Goal: Information Seeking & Learning: Find specific page/section

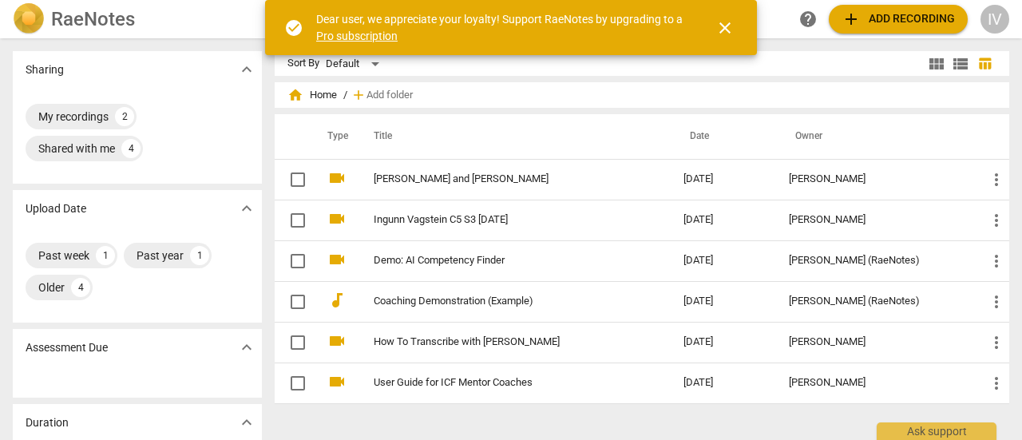
click at [729, 22] on span "close" at bounding box center [724, 27] width 19 height 19
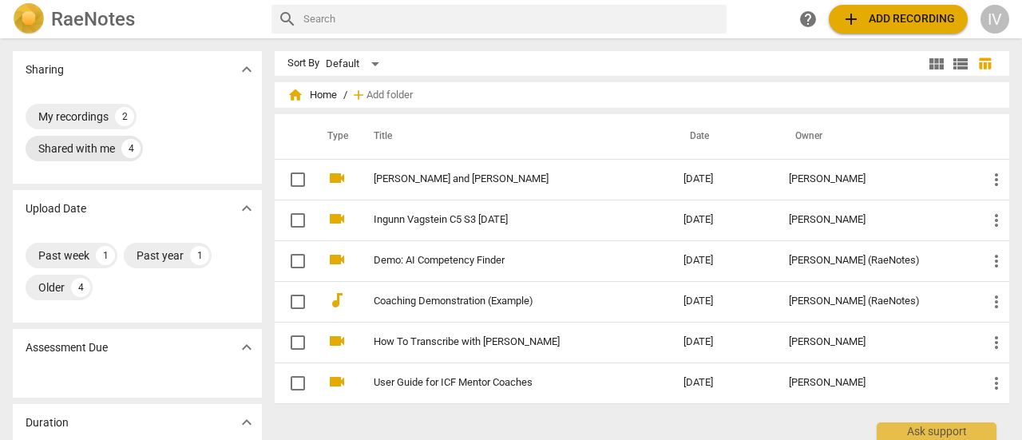
click at [85, 148] on div "Shared with me" at bounding box center [76, 148] width 77 height 16
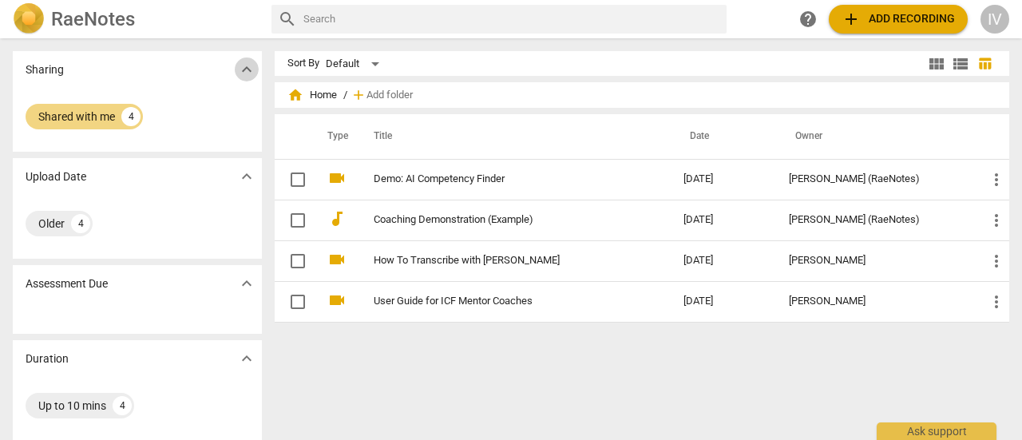
click at [244, 68] on span "expand_more" at bounding box center [246, 69] width 19 height 19
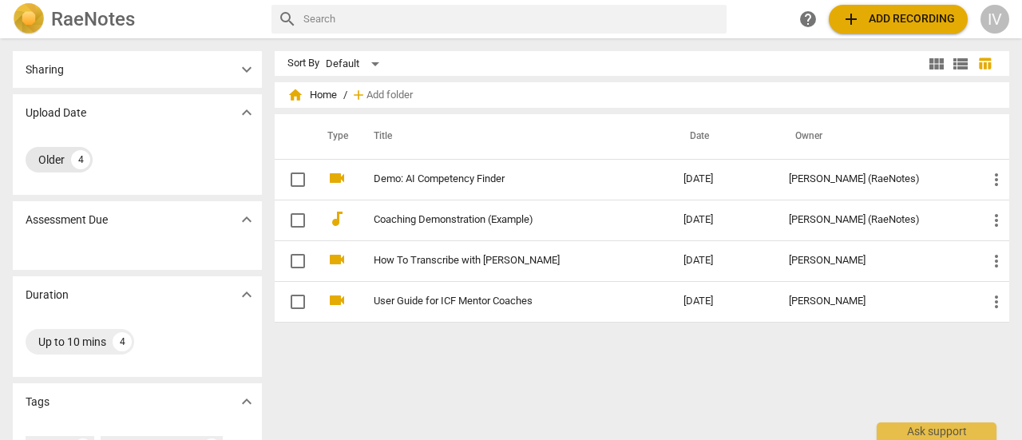
click at [46, 160] on div "Older" at bounding box center [51, 160] width 26 height 16
click at [64, 77] on div "Sharing expand_more" at bounding box center [137, 69] width 249 height 37
click at [248, 69] on span "expand_more" at bounding box center [246, 69] width 19 height 19
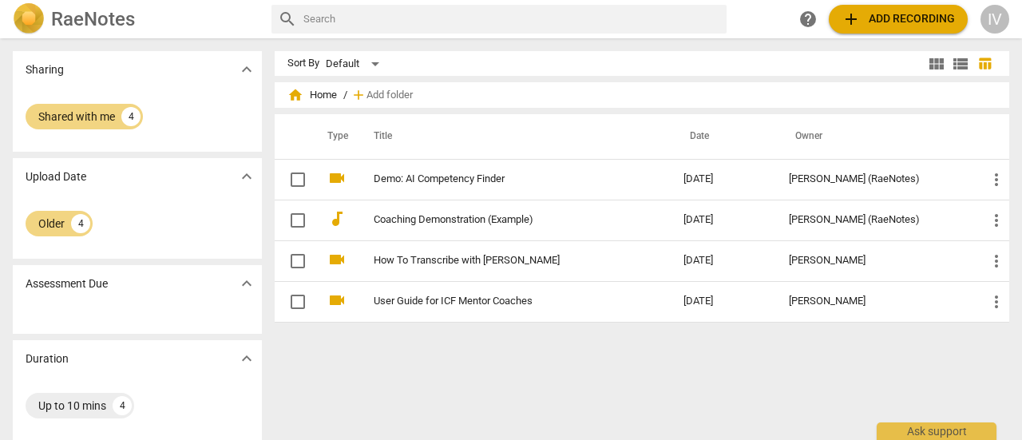
click at [318, 19] on input "text" at bounding box center [511, 19] width 417 height 26
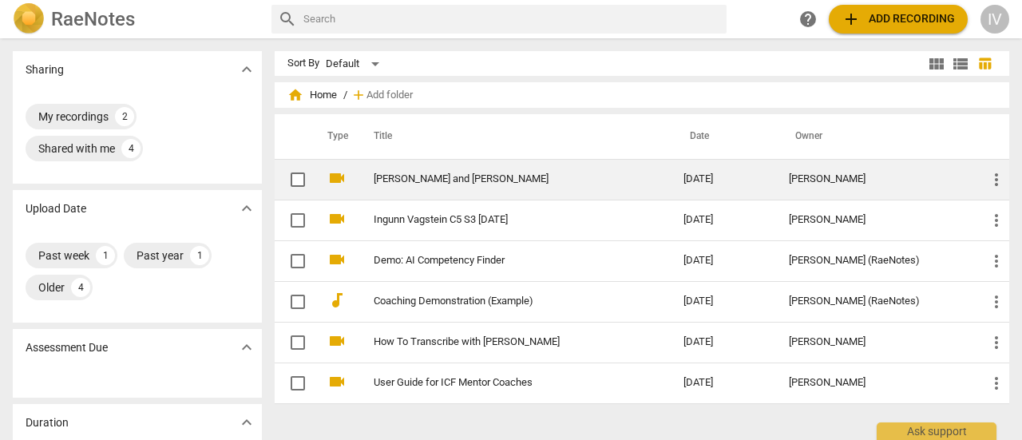
click at [427, 178] on link "[PERSON_NAME] and [PERSON_NAME]" at bounding box center [500, 179] width 252 height 12
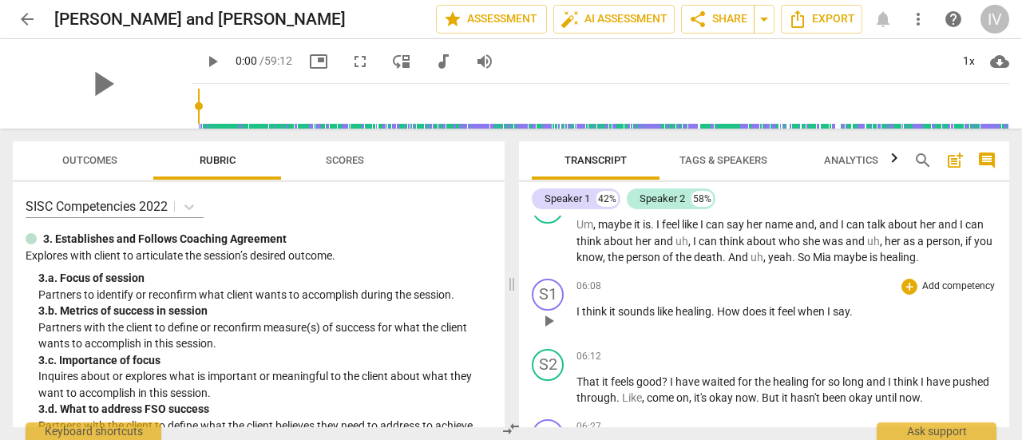
scroll to position [2474, 0]
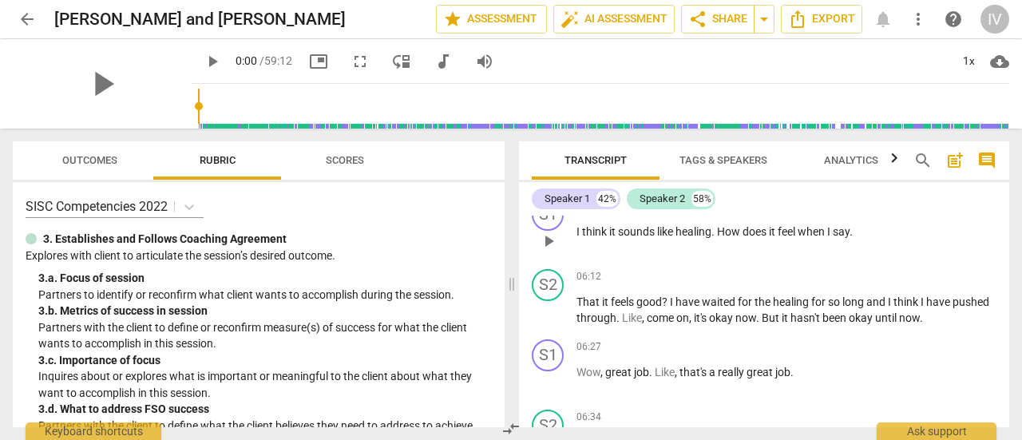
click at [852, 238] on span "." at bounding box center [850, 231] width 3 height 13
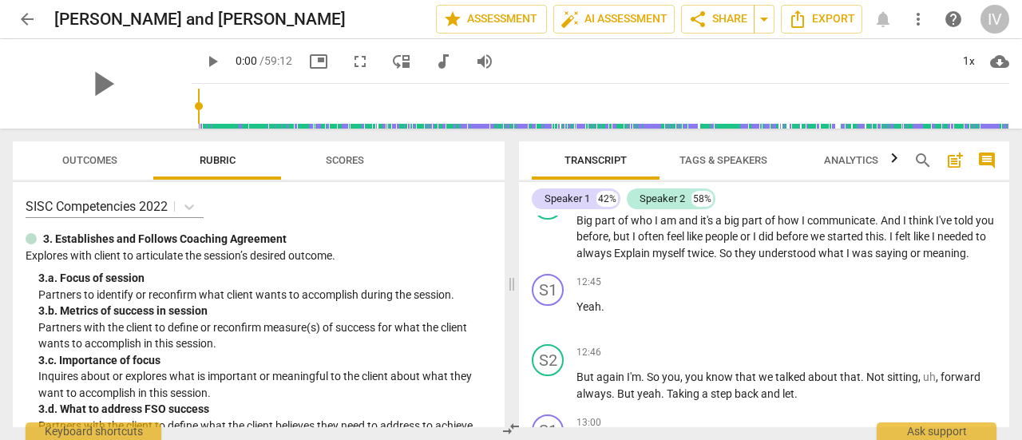
scroll to position [4789, 0]
